Goal: Information Seeking & Learning: Learn about a topic

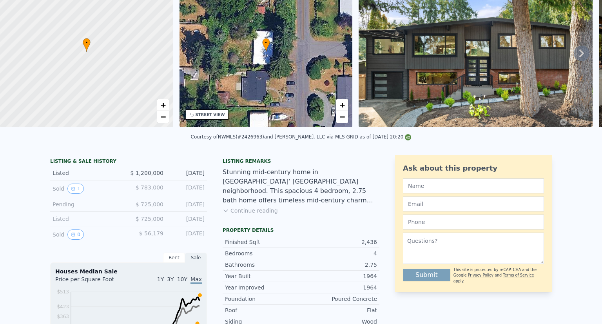
scroll to position [22, 0]
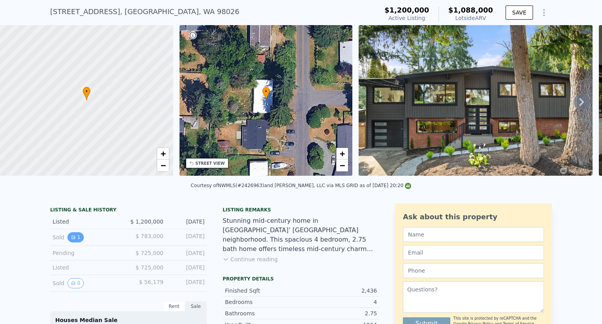
click at [72, 242] on button "1" at bounding box center [75, 237] width 16 height 10
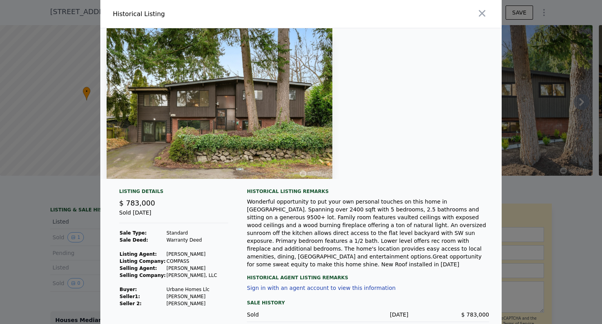
drag, startPoint x: 214, startPoint y: 122, endPoint x: 186, endPoint y: 128, distance: 29.2
click at [186, 128] on img at bounding box center [220, 103] width 226 height 150
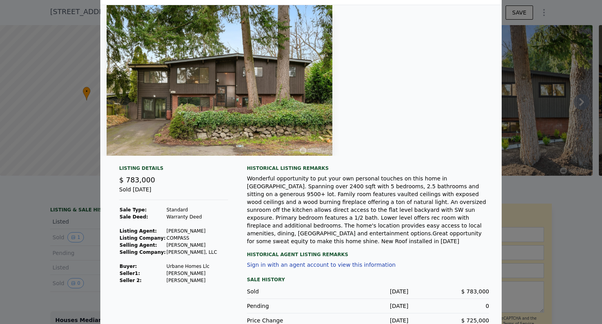
scroll to position [0, 0]
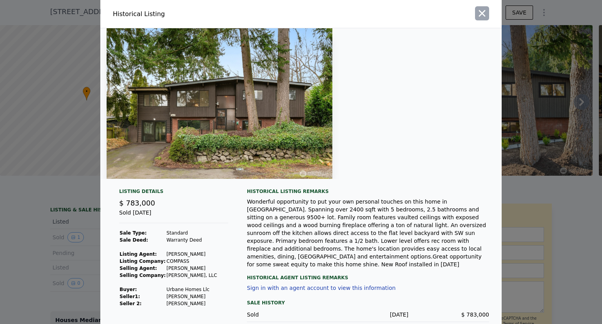
click at [479, 14] on icon "button" at bounding box center [481, 13] width 11 height 11
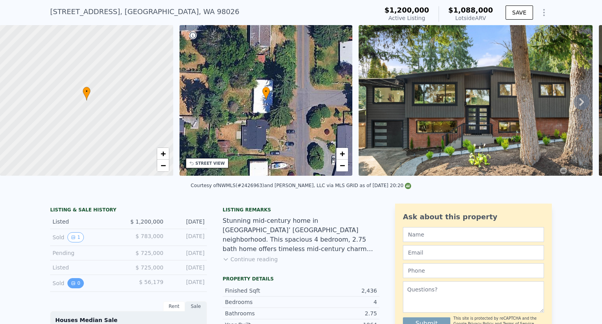
click at [71, 285] on icon "View historical data" at bounding box center [73, 283] width 5 height 5
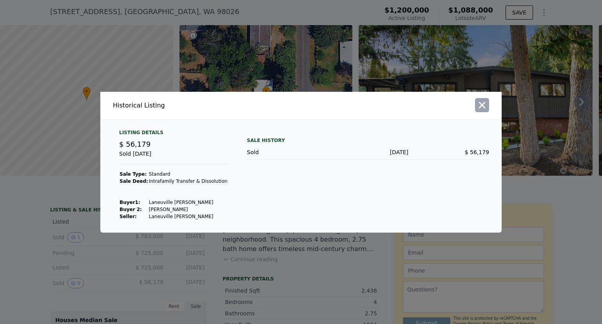
click at [485, 104] on icon "button" at bounding box center [481, 105] width 11 height 11
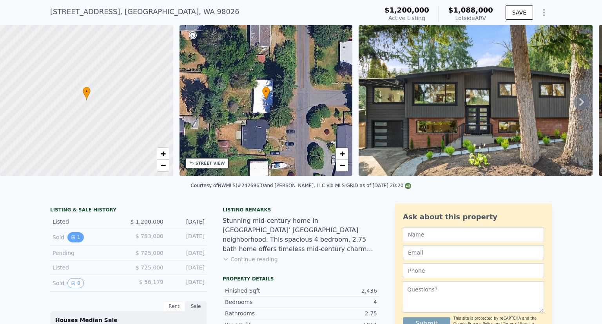
click at [72, 242] on button "1" at bounding box center [75, 237] width 16 height 10
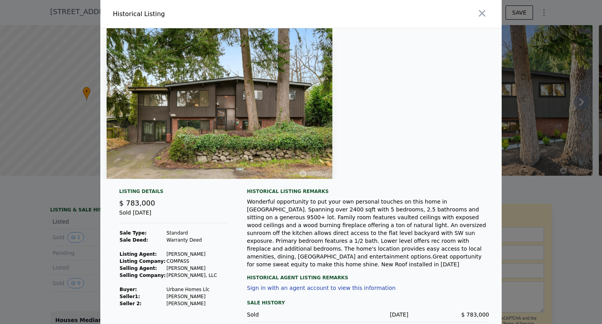
drag, startPoint x: 199, startPoint y: 130, endPoint x: 354, endPoint y: 128, distance: 154.8
click at [354, 128] on div at bounding box center [300, 103] width 401 height 150
click at [479, 16] on icon "button" at bounding box center [481, 13] width 11 height 11
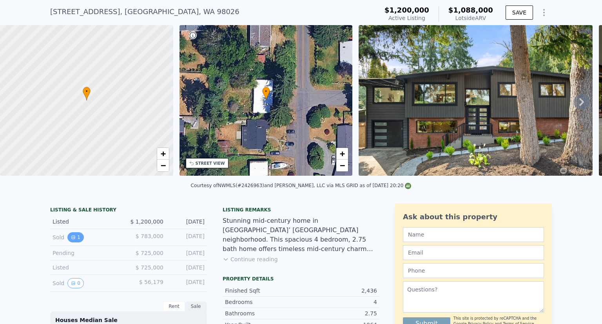
click at [72, 239] on icon "View historical data" at bounding box center [73, 236] width 3 height 3
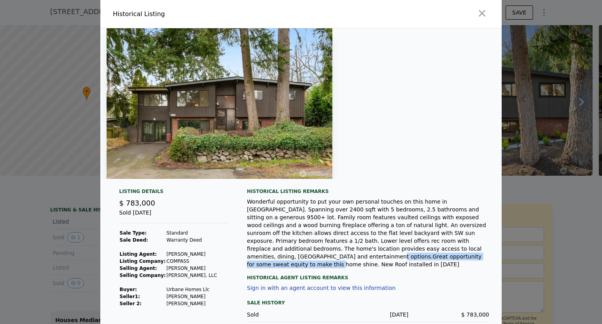
drag, startPoint x: 263, startPoint y: 246, endPoint x: 412, endPoint y: 250, distance: 148.9
click at [412, 250] on div "Wonderful opportunity to put your own personal touches on this home in [GEOGRAP…" at bounding box center [368, 232] width 242 height 71
click at [444, 235] on div "Wonderful opportunity to put your own personal touches on this home in [GEOGRAP…" at bounding box center [368, 232] width 242 height 71
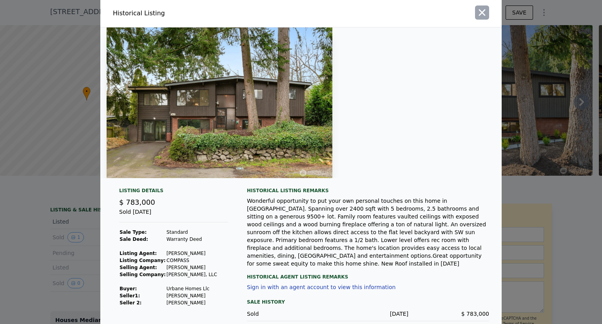
click at [479, 11] on icon "button" at bounding box center [482, 12] width 7 height 7
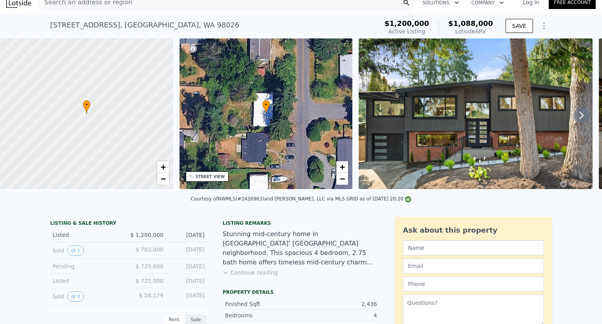
scroll to position [9, 0]
